Goal: Task Accomplishment & Management: Use online tool/utility

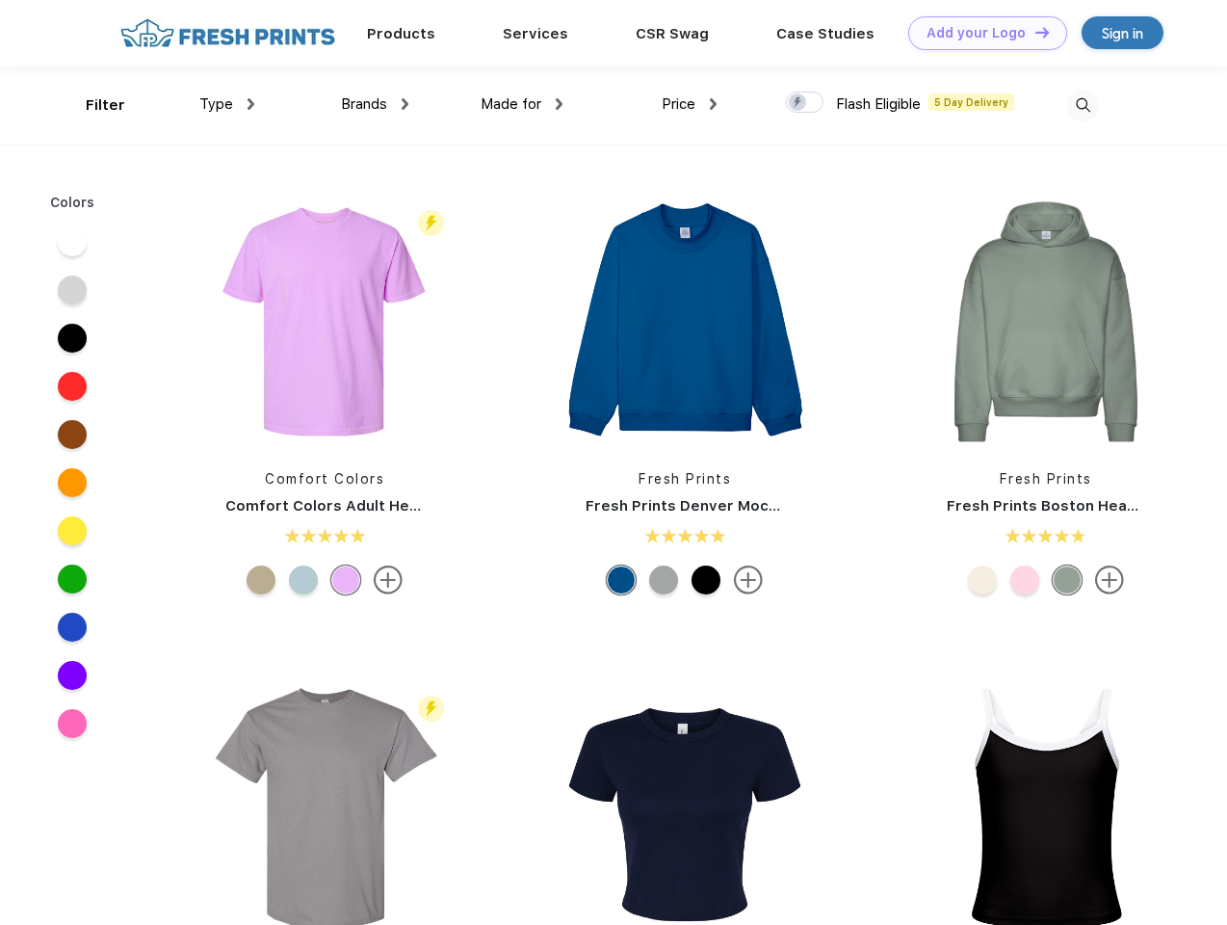
click at [980, 33] on link "Add your Logo Design Tool" at bounding box center [987, 33] width 159 height 34
click at [0, 0] on div "Design Tool" at bounding box center [0, 0] width 0 height 0
click at [1033, 32] on link "Add your Logo Design Tool" at bounding box center [987, 33] width 159 height 34
click at [92, 105] on div "Filter" at bounding box center [105, 105] width 39 height 22
click at [227, 104] on span "Type" at bounding box center [216, 103] width 34 height 17
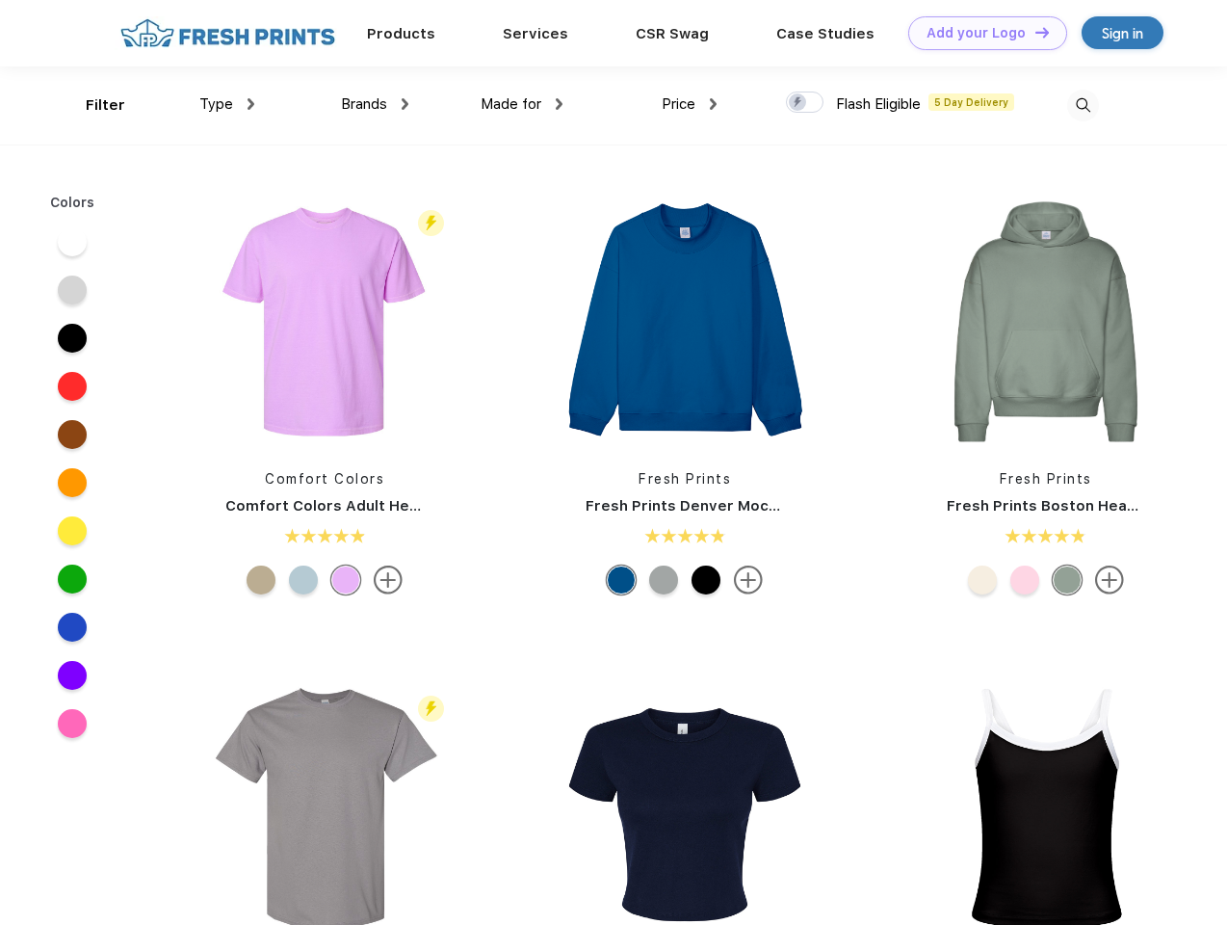
click at [375, 104] on span "Brands" at bounding box center [364, 103] width 46 height 17
click at [522, 104] on span "Made for" at bounding box center [511, 103] width 61 height 17
click at [690, 104] on span "Price" at bounding box center [679, 103] width 34 height 17
click at [805, 103] on div at bounding box center [805, 101] width 38 height 21
click at [798, 103] on input "checkbox" at bounding box center [792, 97] width 13 height 13
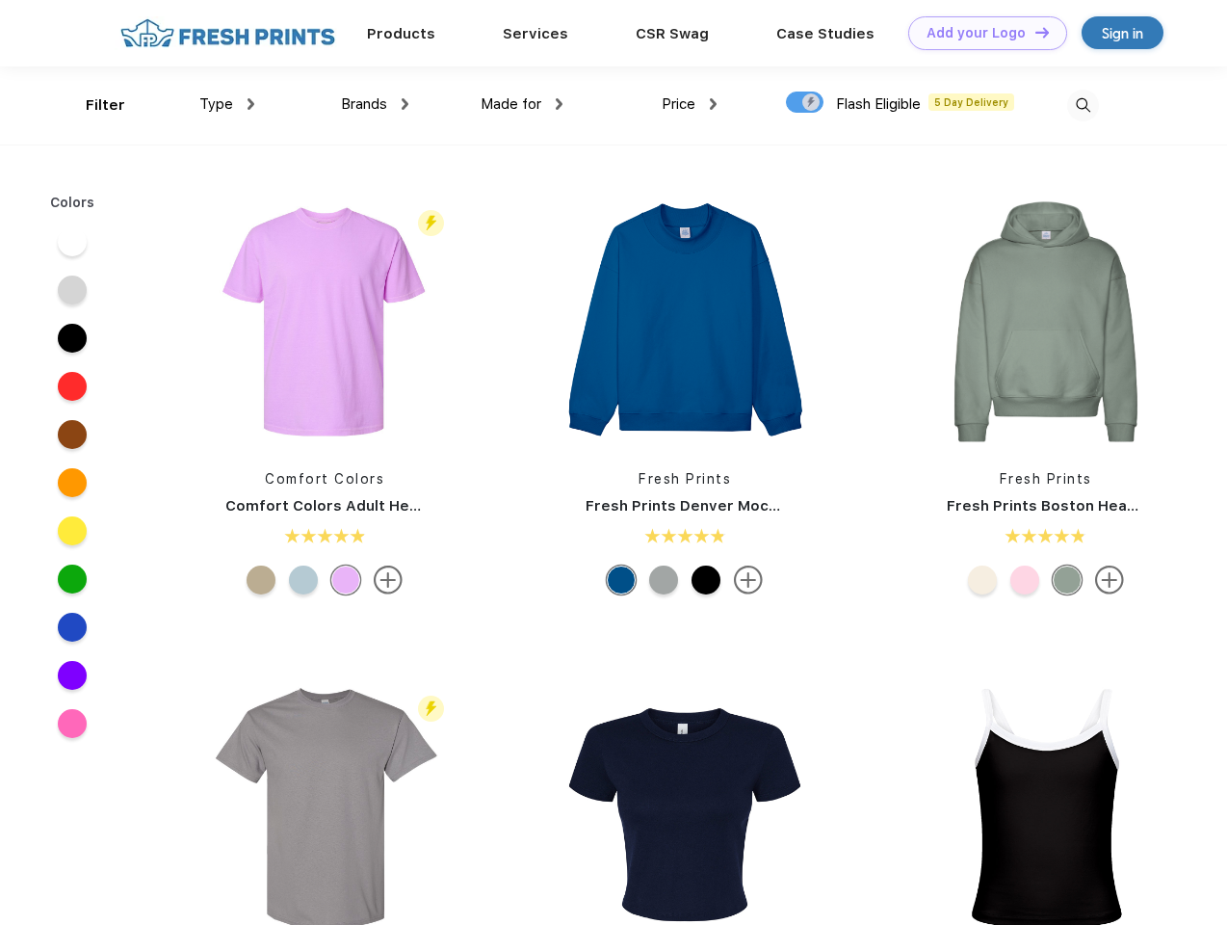
click at [1083, 105] on img at bounding box center [1083, 106] width 32 height 32
